Goal: Task Accomplishment & Management: Manage account settings

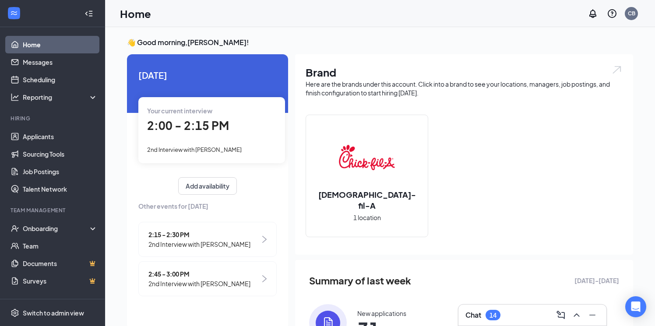
click at [182, 114] on span "Your current interview" at bounding box center [179, 111] width 65 height 8
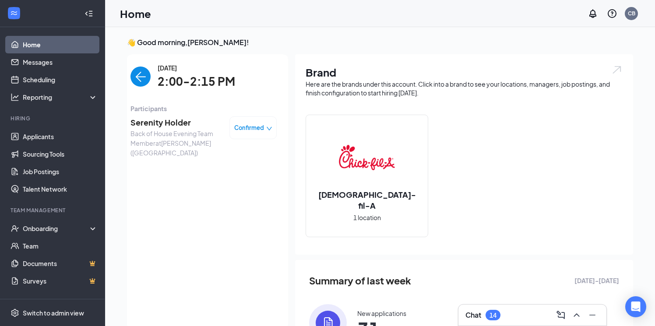
scroll to position [4, 0]
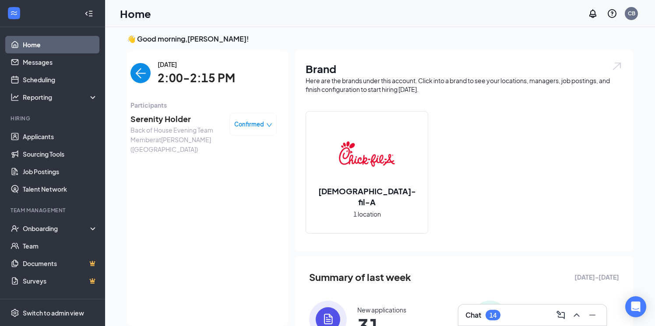
click at [180, 78] on span "2:00-2:15 PM" at bounding box center [197, 78] width 78 height 18
click at [154, 119] on span "Serenity Holder" at bounding box center [177, 119] width 92 height 12
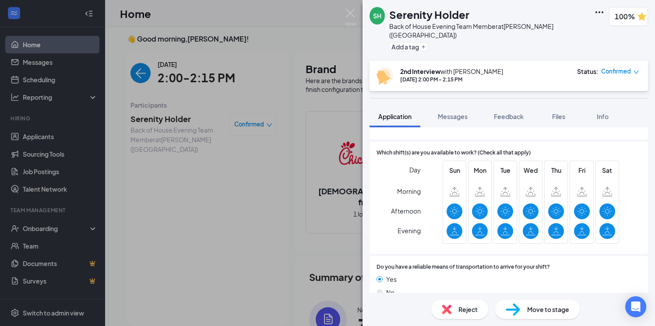
scroll to position [658, 0]
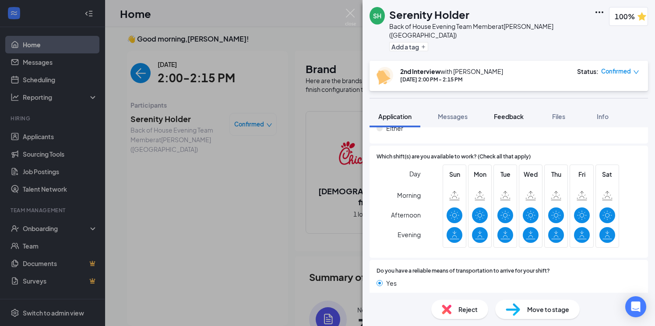
click at [513, 113] on span "Feedback" at bounding box center [509, 117] width 30 height 8
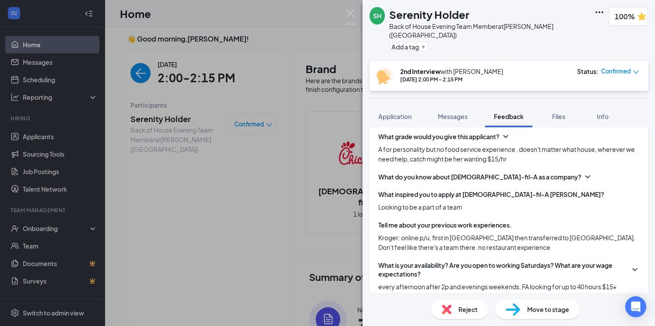
scroll to position [160, 0]
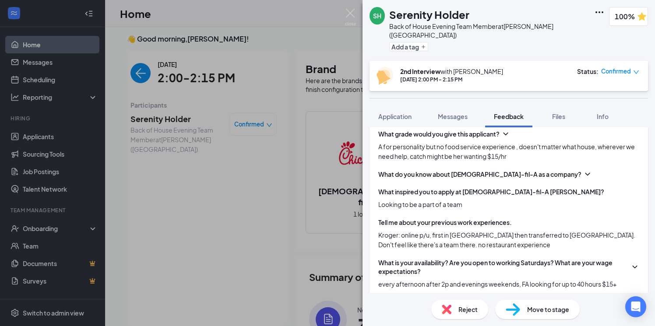
click at [359, 14] on div "SH Serenity Holder Back of House Evening Team Member at [GEOGRAPHIC_DATA] ([GEO…" at bounding box center [327, 163] width 655 height 326
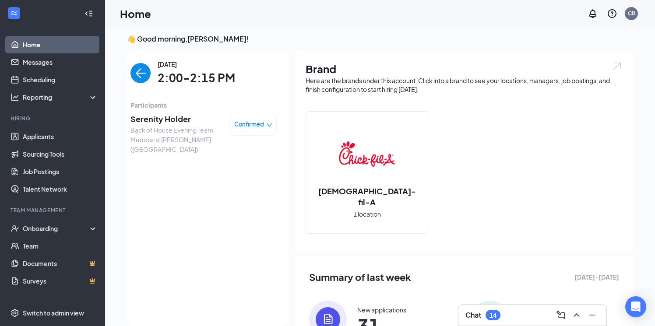
click at [53, 41] on link "Home" at bounding box center [60, 45] width 75 height 18
click at [140, 74] on img "back-button" at bounding box center [141, 73] width 20 height 20
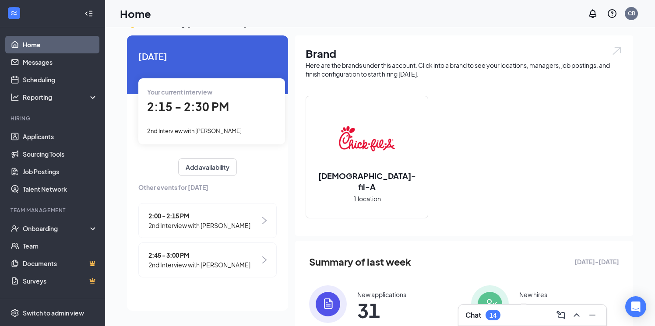
scroll to position [19, 0]
click at [193, 106] on span "2:15 - 2:30 PM" at bounding box center [188, 106] width 82 height 14
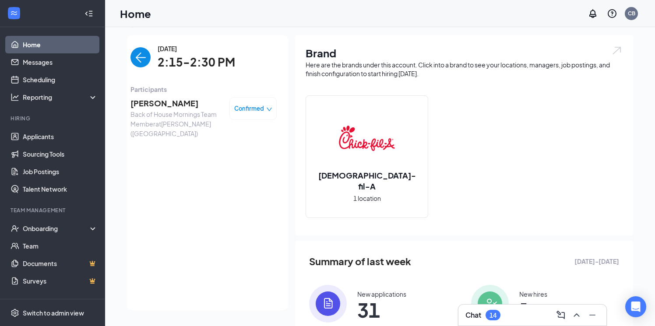
click at [194, 104] on span "[PERSON_NAME]" at bounding box center [177, 103] width 92 height 12
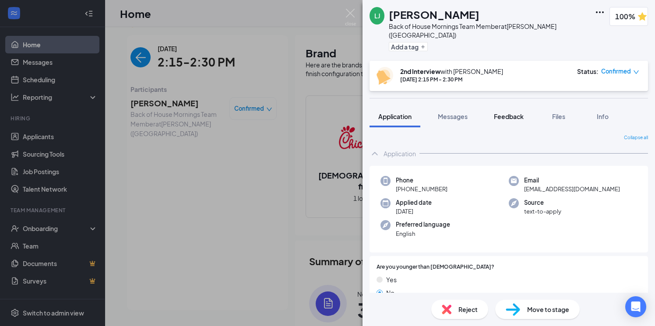
click at [504, 113] on span "Feedback" at bounding box center [509, 117] width 30 height 8
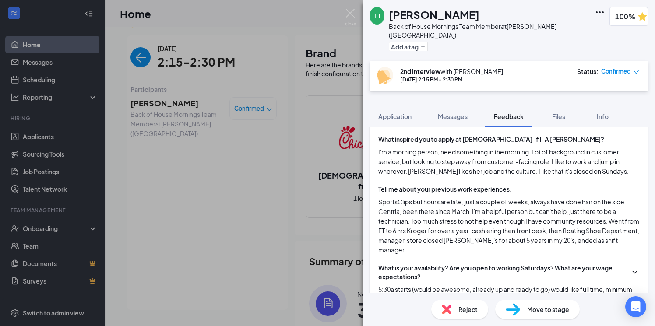
scroll to position [202, 0]
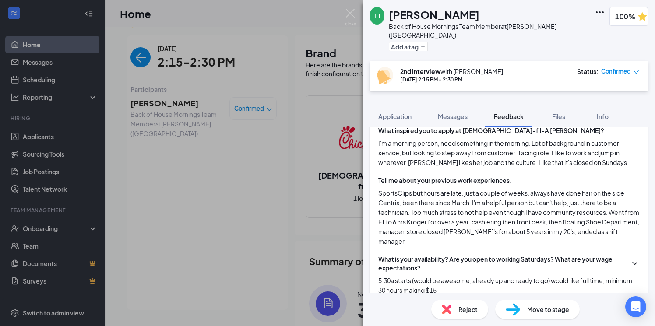
click at [354, 9] on img at bounding box center [350, 17] width 11 height 17
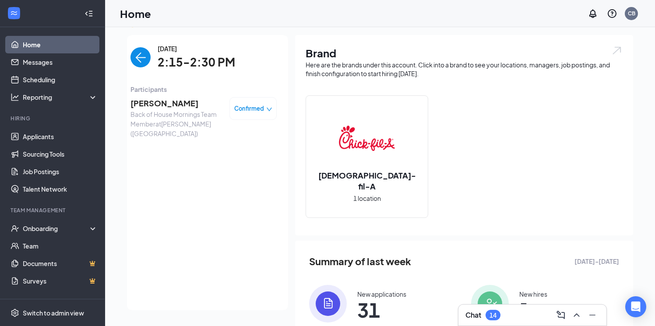
click at [138, 62] on img "back-button" at bounding box center [141, 57] width 20 height 20
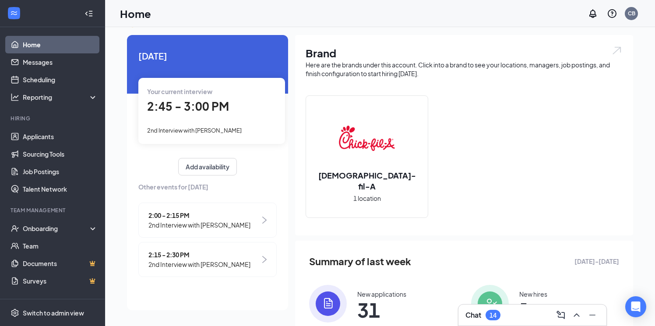
click at [188, 117] on div "Your current interview 2:45 - 3:00 PM 2nd Interview with [PERSON_NAME]" at bounding box center [211, 111] width 147 height 66
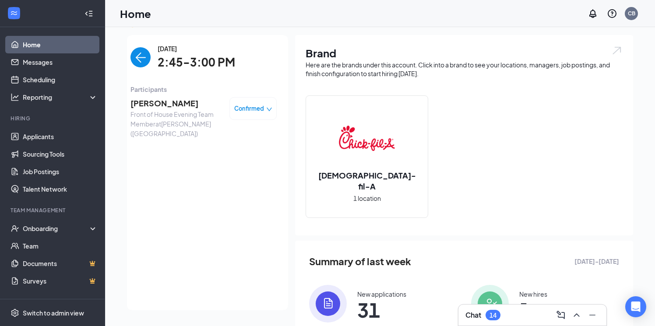
click at [161, 101] on span "[PERSON_NAME]" at bounding box center [177, 103] width 92 height 12
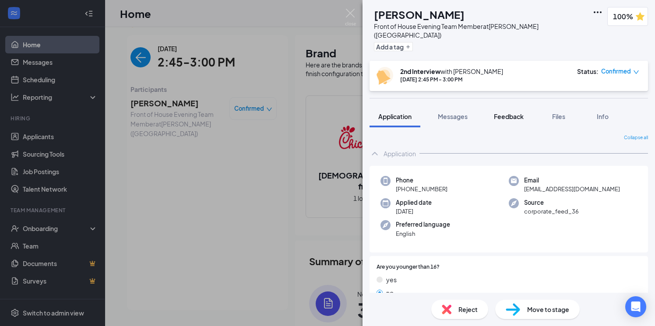
click at [509, 112] on div "Feedback" at bounding box center [509, 116] width 30 height 9
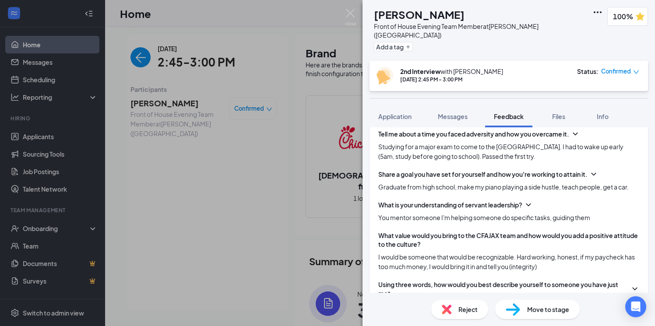
scroll to position [473, 0]
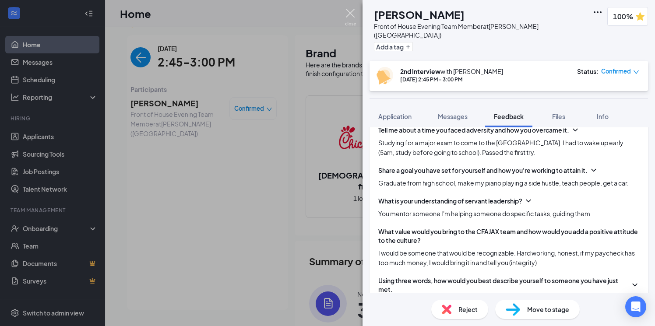
click at [350, 15] on img at bounding box center [350, 17] width 11 height 17
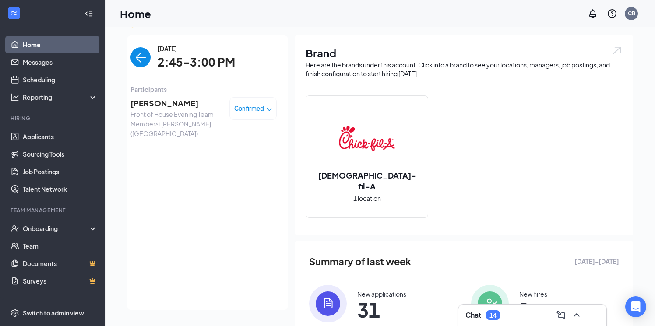
click at [157, 104] on span "[PERSON_NAME]" at bounding box center [177, 103] width 92 height 12
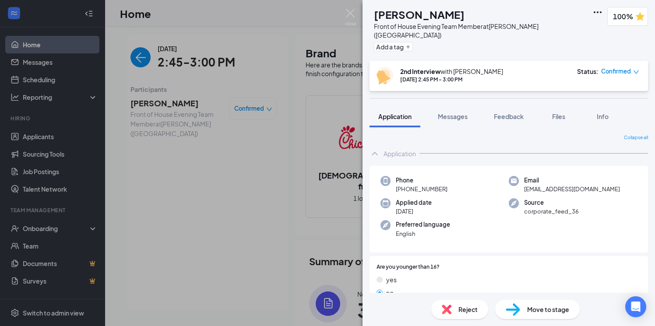
click at [524, 313] on div "Move to stage" at bounding box center [537, 309] width 85 height 19
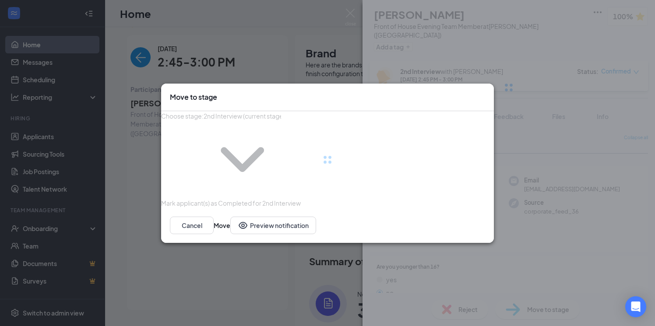
type input "Pause on Hiring (next stage)"
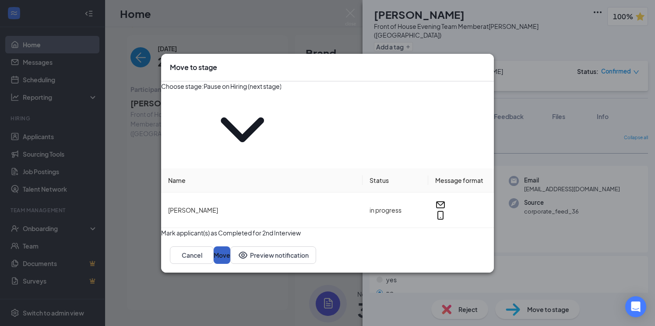
click at [230, 247] on button "Move" at bounding box center [222, 256] width 17 height 18
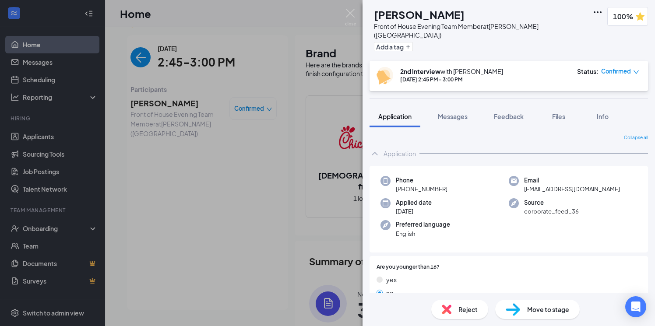
click at [521, 306] on div "Move to stage" at bounding box center [537, 309] width 85 height 19
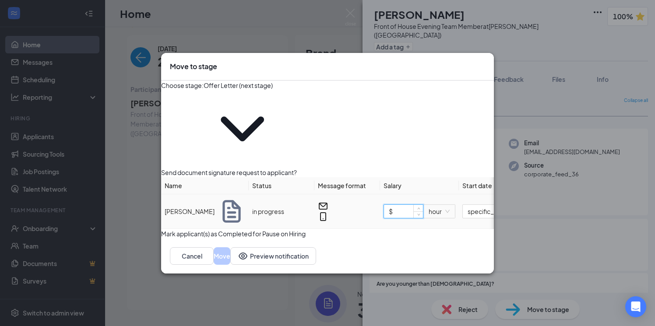
click at [419, 205] on input "$" at bounding box center [403, 211] width 39 height 13
type input "$ 13"
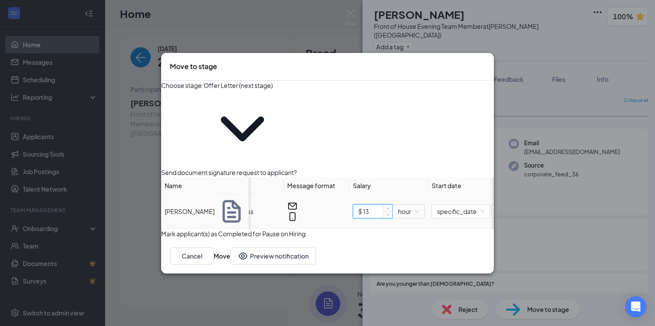
scroll to position [0, 114]
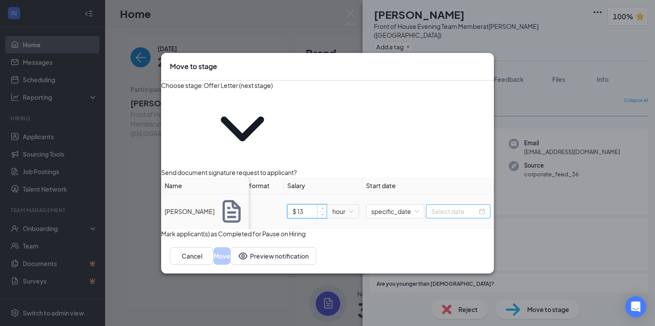
type input "$ 13"
click at [475, 207] on div at bounding box center [459, 212] width 54 height 10
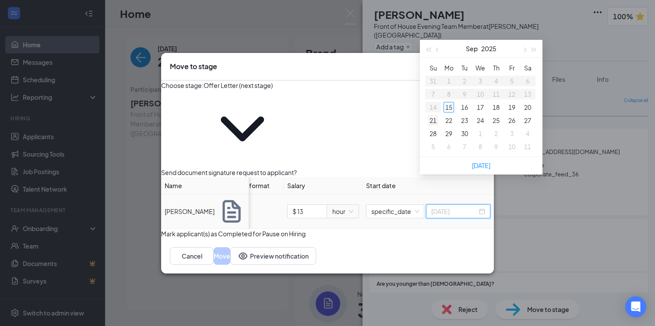
type input "[DATE]"
click at [448, 121] on div "22" at bounding box center [449, 120] width 11 height 11
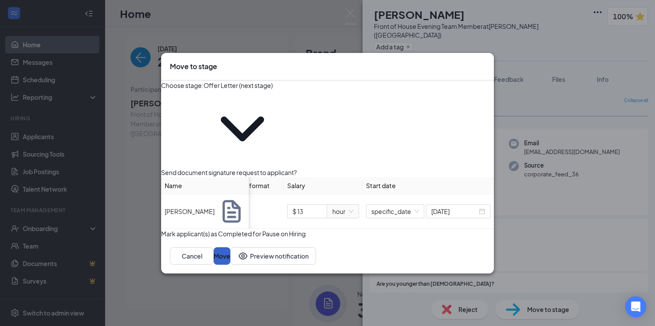
click at [230, 248] on button "Move" at bounding box center [222, 257] width 17 height 18
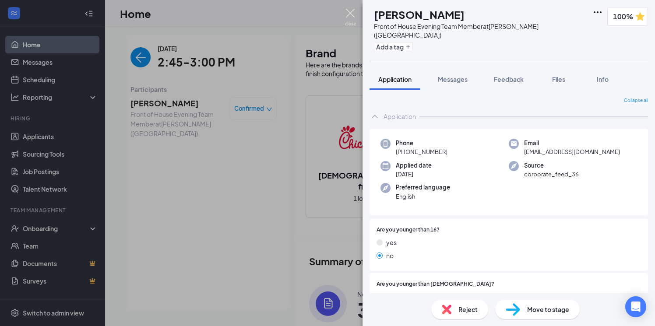
click at [350, 11] on img at bounding box center [350, 17] width 11 height 17
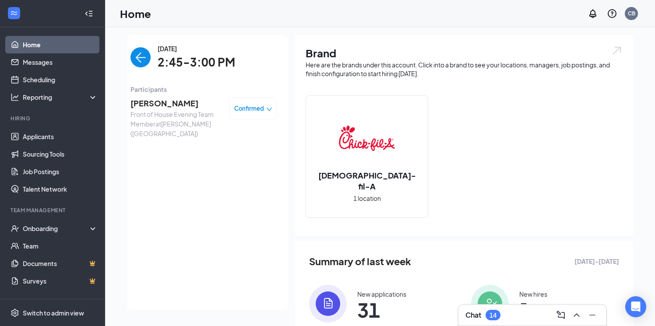
click at [145, 58] on img "back-button" at bounding box center [141, 57] width 20 height 20
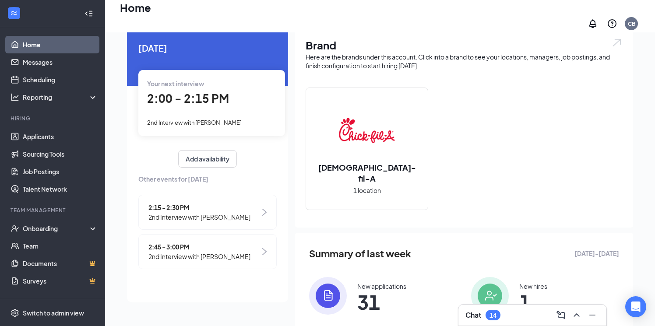
scroll to position [32, 0]
click at [199, 213] on span "2nd Interview with [PERSON_NAME]" at bounding box center [200, 218] width 102 height 10
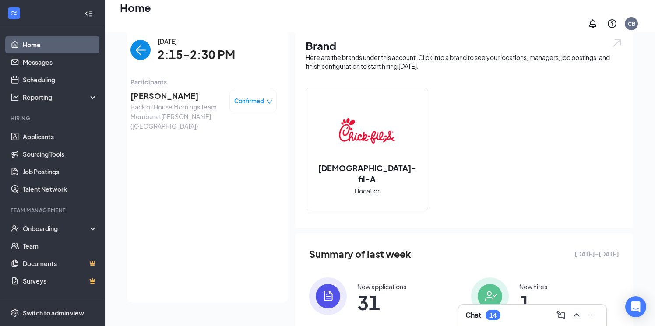
click at [179, 90] on span "[PERSON_NAME]" at bounding box center [177, 96] width 92 height 12
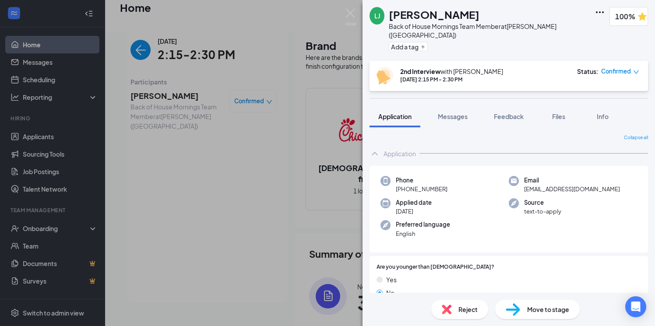
click at [520, 310] on div "Move to stage" at bounding box center [537, 309] width 85 height 19
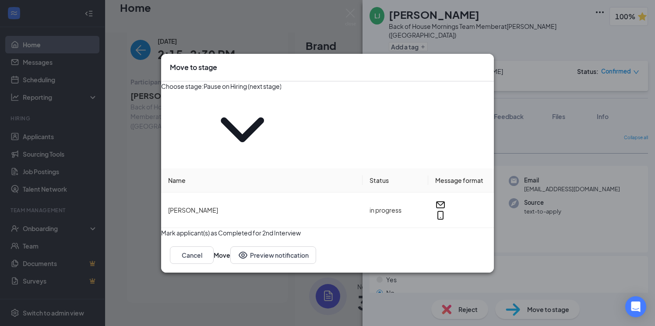
click at [281, 118] on icon "ChevronDown" at bounding box center [243, 130] width 78 height 78
click at [281, 119] on icon "ChevronDown" at bounding box center [243, 130] width 78 height 78
click at [281, 91] on input "Pause on Hiring (next stage)" at bounding box center [243, 86] width 78 height 10
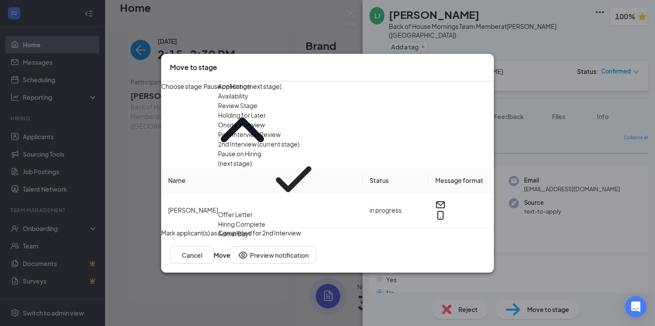
scroll to position [62, 0]
click at [253, 210] on div "Offer Letter" at bounding box center [235, 215] width 35 height 10
type input "Offer Letter"
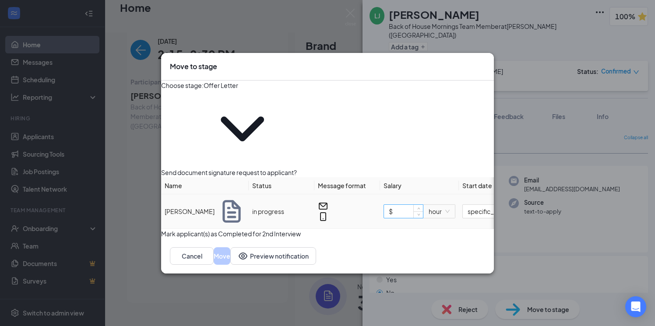
click at [416, 205] on input "$" at bounding box center [403, 211] width 39 height 13
type input "$ 15"
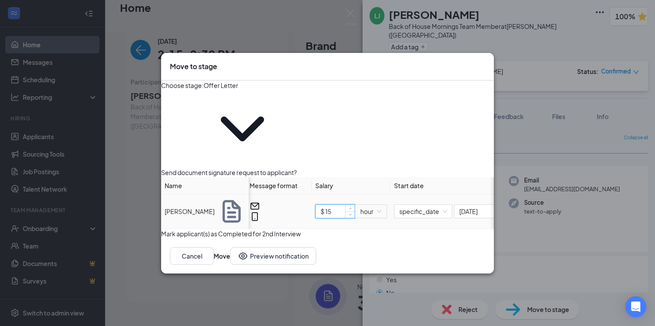
scroll to position [0, 114]
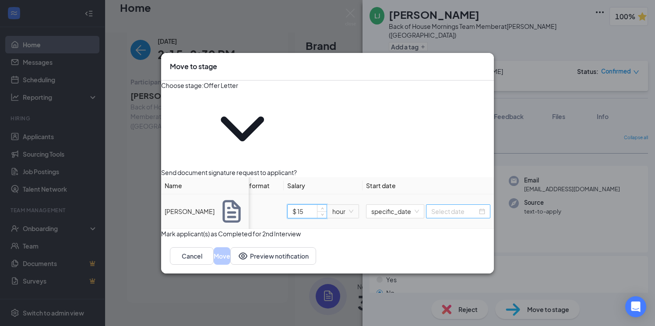
type input "$ 15"
click at [475, 207] on div at bounding box center [459, 212] width 54 height 10
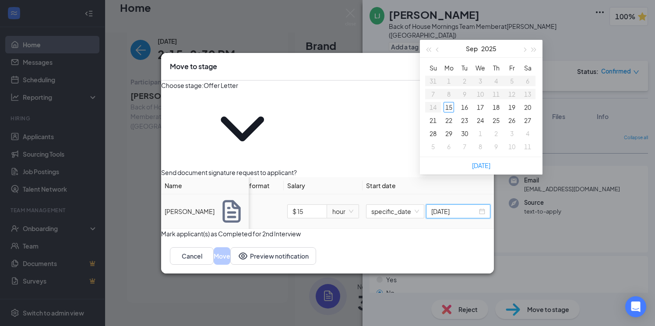
type input "[DATE]"
click at [452, 123] on div "22" at bounding box center [449, 120] width 11 height 11
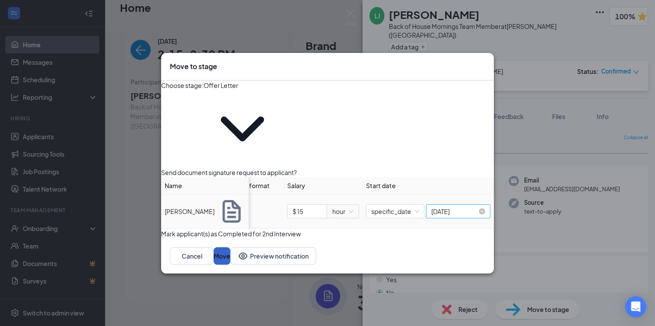
click at [230, 251] on button "Move" at bounding box center [222, 257] width 17 height 18
